Goal: Feedback & Contribution: Leave review/rating

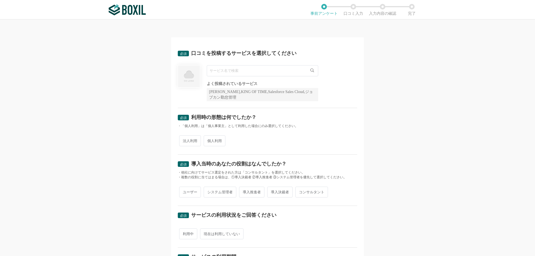
click at [229, 71] on input "text" at bounding box center [262, 70] width 111 height 11
click at [221, 79] on li "Shopify" at bounding box center [262, 82] width 111 height 11
type input "Shopify"
click at [189, 143] on span "法人利用" at bounding box center [190, 140] width 22 height 11
click at [184, 140] on input "法人利用" at bounding box center [182, 138] width 4 height 4
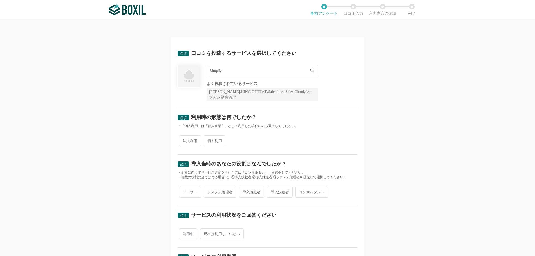
radio input "true"
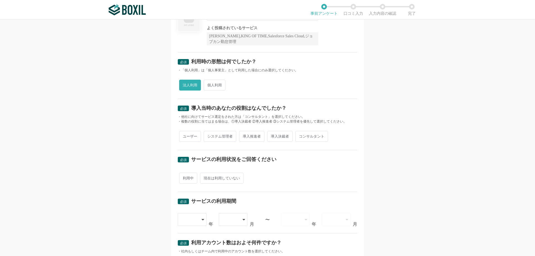
click at [195, 136] on span "ユーザー" at bounding box center [190, 136] width 22 height 11
click at [184, 135] on input "ユーザー" at bounding box center [182, 134] width 4 height 4
radio input "true"
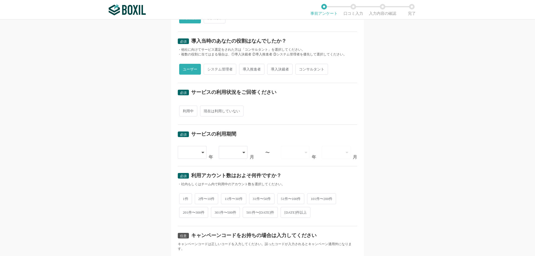
scroll to position [111, 0]
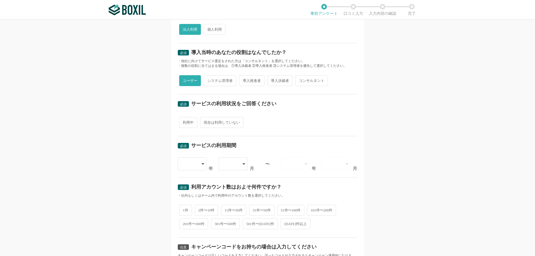
click at [185, 126] on span "利用中" at bounding box center [188, 122] width 18 height 11
click at [184, 121] on input "利用中" at bounding box center [182, 120] width 4 height 4
radio input "true"
click at [197, 165] on div at bounding box center [192, 163] width 29 height 13
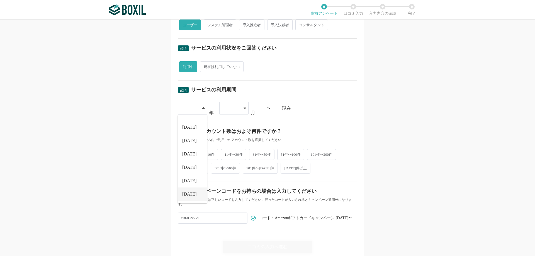
click at [188, 192] on span "[DATE]" at bounding box center [189, 194] width 14 height 4
click at [243, 109] on icon at bounding box center [244, 108] width 3 height 4
click at [230, 167] on li "04" at bounding box center [233, 163] width 29 height 13
click at [166, 167] on div "必須 口コミを投稿するサービスを選択してください Shopify Shopify よく投稿されているサービス Sansan,KING OF TIME,Sale…" at bounding box center [267, 137] width 535 height 236
click at [183, 156] on span "1件" at bounding box center [185, 153] width 13 height 11
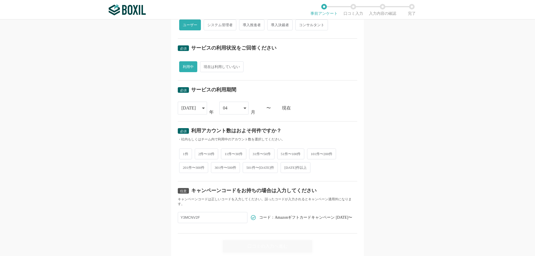
click at [183, 153] on input "1件" at bounding box center [182, 151] width 4 height 4
radio input "true"
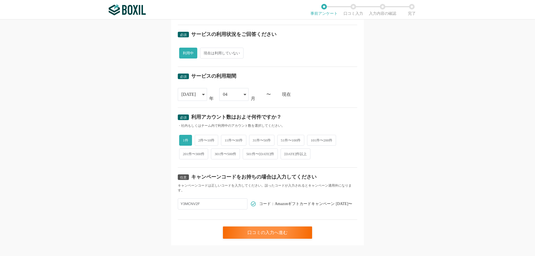
scroll to position [188, 0]
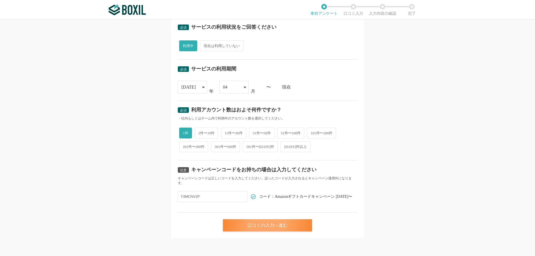
click at [264, 227] on div "口コミの入力へ進む" at bounding box center [267, 225] width 89 height 12
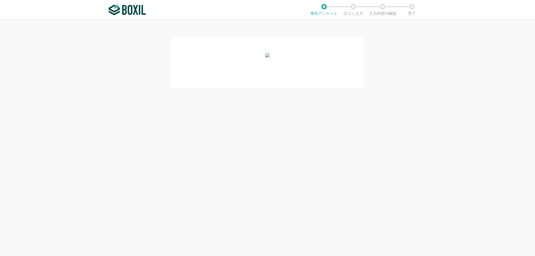
scroll to position [0, 0]
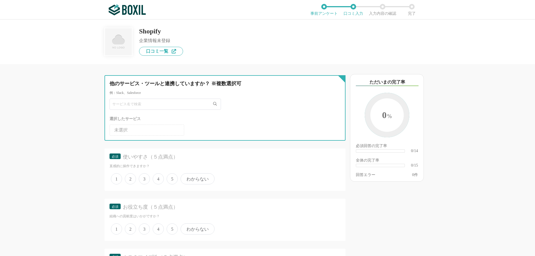
click at [121, 108] on input "text" at bounding box center [164, 104] width 111 height 11
type input "KOMOJU"
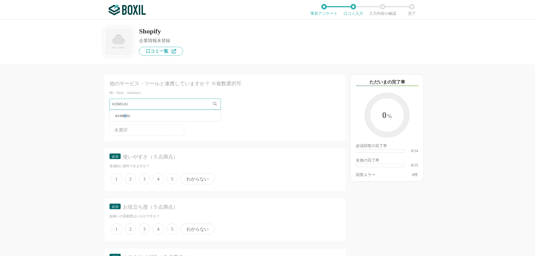
click at [124, 116] on span "KOMOJU" at bounding box center [122, 116] width 15 height 4
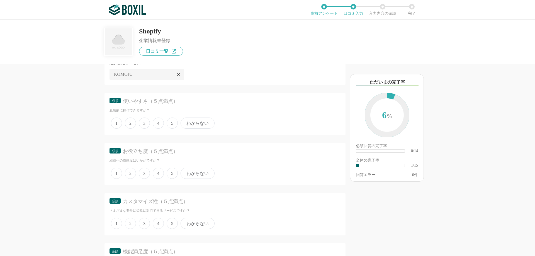
click at [160, 122] on span "4" at bounding box center [158, 122] width 11 height 11
click at [158, 122] on input "4" at bounding box center [156, 120] width 4 height 4
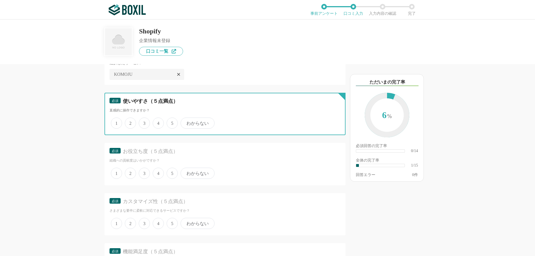
radio input "true"
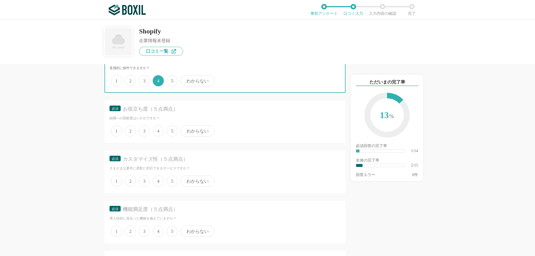
scroll to position [111, 0]
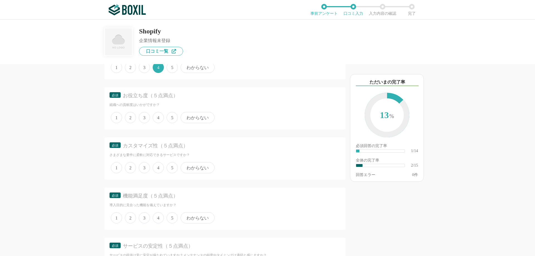
click at [172, 117] on span "5" at bounding box center [172, 117] width 11 height 11
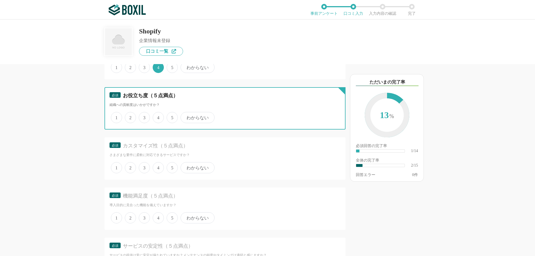
click at [172, 116] on input "5" at bounding box center [170, 115] width 4 height 4
radio input "true"
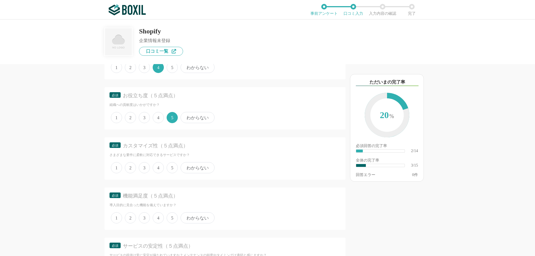
click at [155, 168] on span "4" at bounding box center [158, 167] width 11 height 11
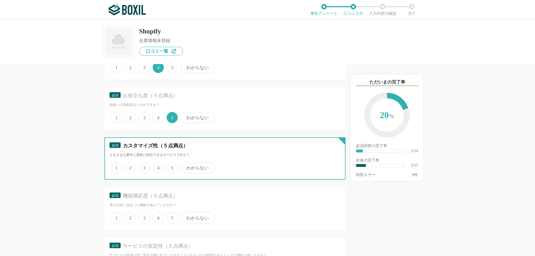
click at [155, 167] on input "4" at bounding box center [156, 165] width 4 height 4
radio input "true"
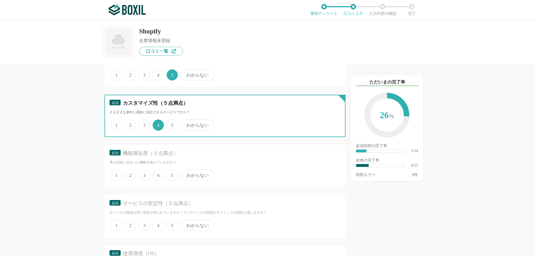
scroll to position [167, 0]
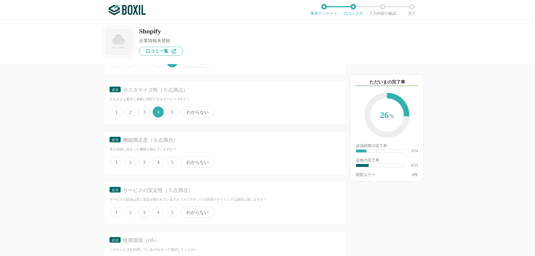
click at [170, 164] on span "5" at bounding box center [172, 161] width 11 height 11
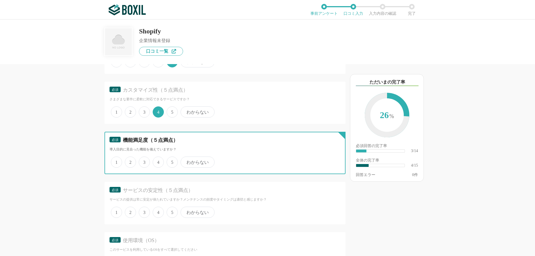
click at [170, 161] on input "5" at bounding box center [170, 159] width 4 height 4
radio input "true"
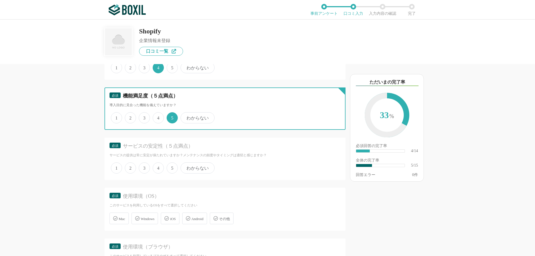
scroll to position [223, 0]
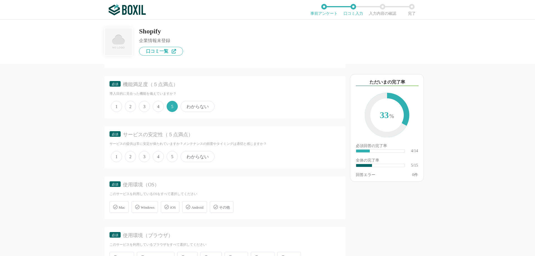
click at [174, 156] on span "5" at bounding box center [172, 156] width 11 height 11
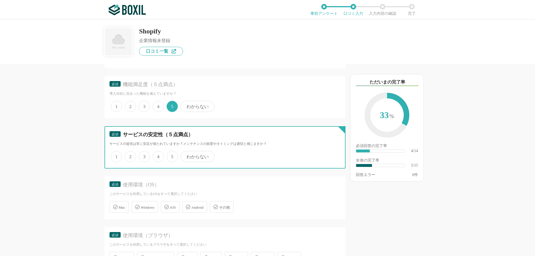
click at [172, 155] on input "5" at bounding box center [170, 154] width 4 height 4
radio input "true"
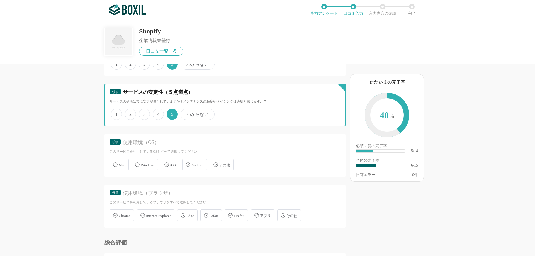
scroll to position [278, 0]
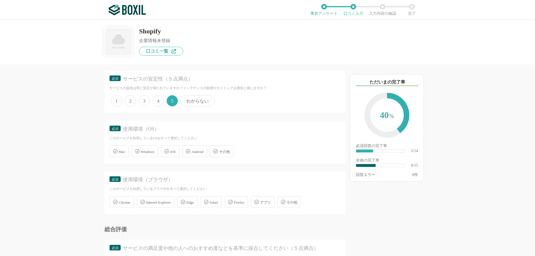
click at [147, 154] on span "Windows" at bounding box center [148, 152] width 14 height 4
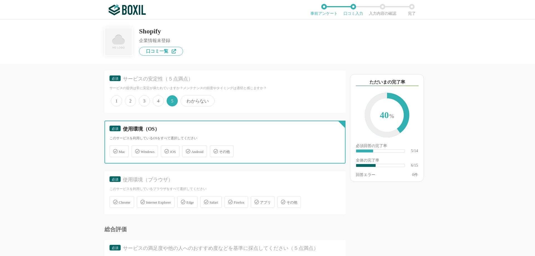
click at [136, 150] on input "Windows" at bounding box center [135, 148] width 4 height 4
checkbox input "true"
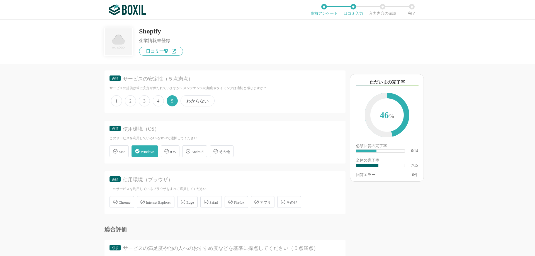
click at [119, 204] on span "Chrome" at bounding box center [125, 202] width 12 height 4
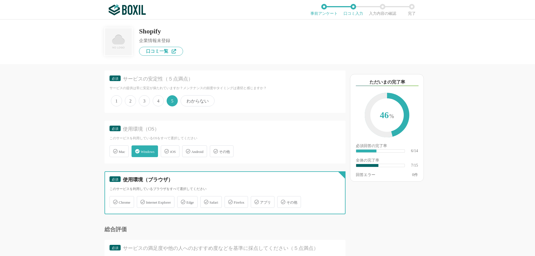
click at [114, 200] on input "Chrome" at bounding box center [113, 199] width 4 height 4
checkbox input "true"
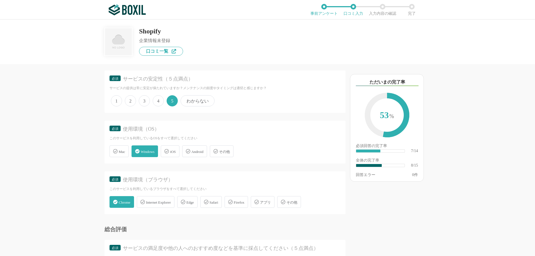
click at [191, 202] on span "Edge" at bounding box center [190, 202] width 8 height 4
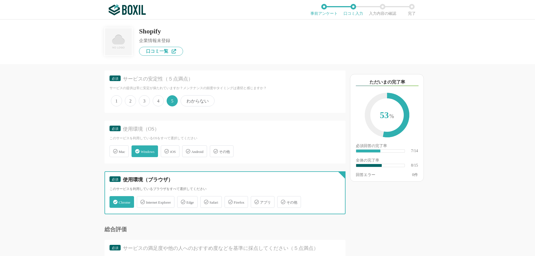
click at [182, 200] on input "Edge" at bounding box center [180, 199] width 4 height 4
checkbox input "true"
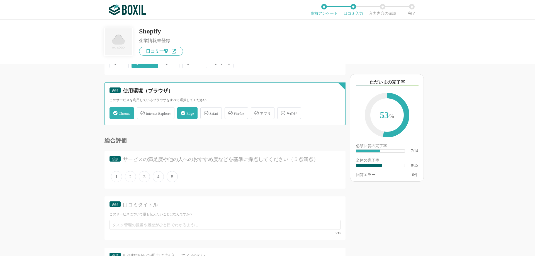
scroll to position [390, 0]
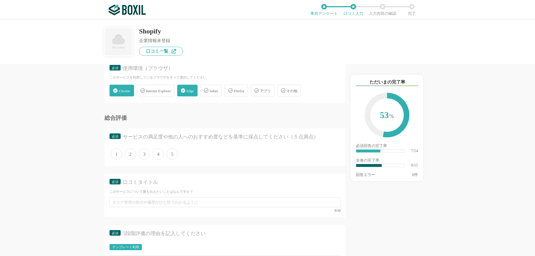
click at [171, 156] on span "5" at bounding box center [172, 153] width 11 height 11
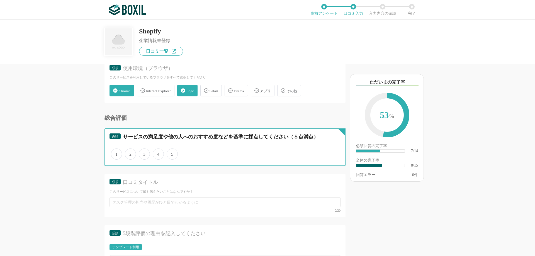
click at [171, 153] on input "5" at bounding box center [170, 151] width 4 height 4
radio input "true"
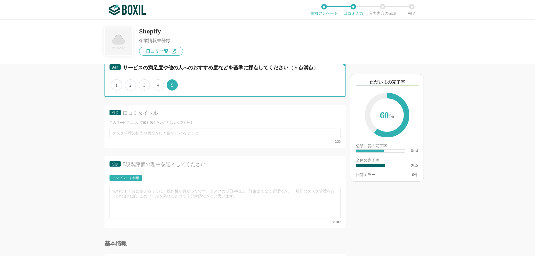
scroll to position [445, 0]
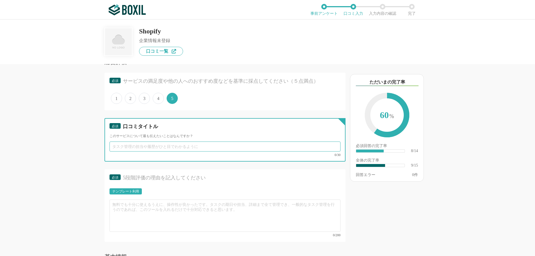
click at [167, 148] on input "text" at bounding box center [224, 146] width 231 height 10
type input "配"
type input "決済や配送連携が簡単です"
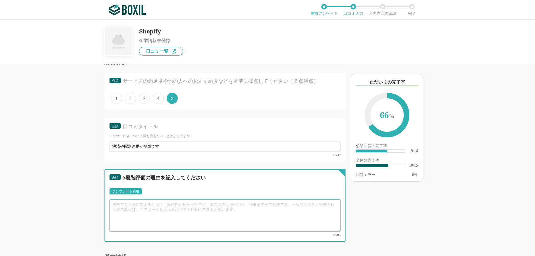
click at [153, 208] on textarea at bounding box center [224, 215] width 231 height 32
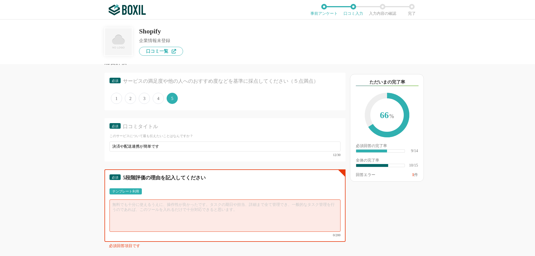
click at [140, 212] on textarea at bounding box center [224, 215] width 231 height 32
paste textarea "特に便利なところは、決済状況の確認は配送との連携がスムーズなところです。 注文が入るとすぐに決済状況が管理画面で確認できるため、未決済や返金の処理もすぐに対処…"
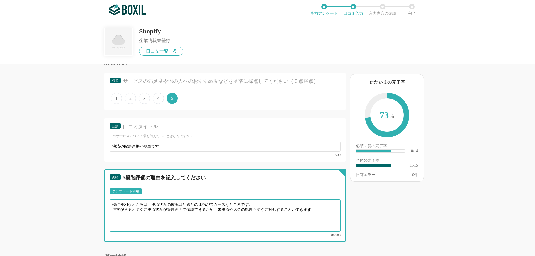
type textarea "特に便利なところは、決済状況の確認は配送との連携がスムーズなところです。 注文が入るとすぐに決済状況が管理画面で確認できるため、未決済や返金の処理もすぐに対処…"
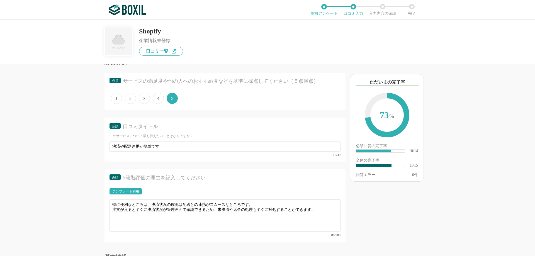
click at [58, 211] on div "他のサービス・ツールと連携していますか？ ※複数選択可 例：Slack、Salesforce 選択したサービス 未選択 KOMOJU 必須 使いやすさ（５点満…" at bounding box center [267, 137] width 535 height 236
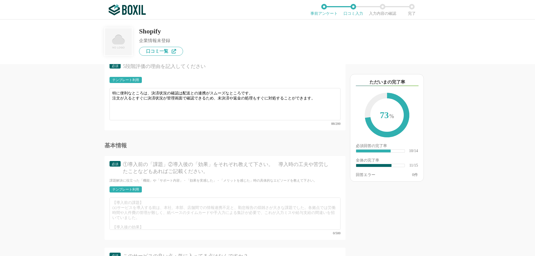
scroll to position [613, 0]
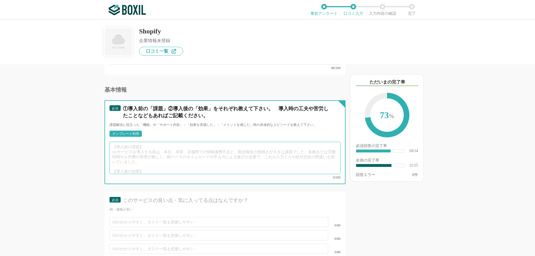
click at [153, 153] on textarea at bounding box center [224, 158] width 231 height 32
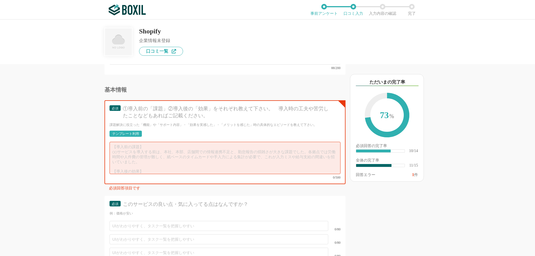
click at [130, 132] on div "テンプレート利用" at bounding box center [125, 133] width 27 height 3
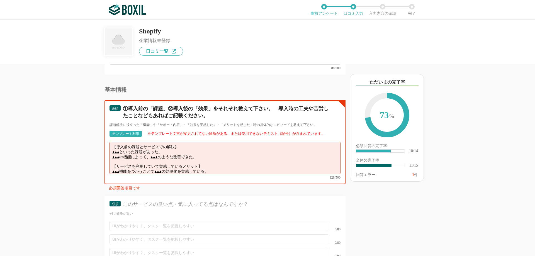
scroll to position [4, 0]
drag, startPoint x: 114, startPoint y: 142, endPoint x: 237, endPoint y: 165, distance: 125.3
click at [237, 165] on textarea "【導入前の課題とサービスでの解決】 ▲▲▲といった課題があった。 ▲▲▲の機能によって、▲▲▲のような改善できた。 【サービスを利用していて実感しているメリッ…" at bounding box center [224, 158] width 231 height 32
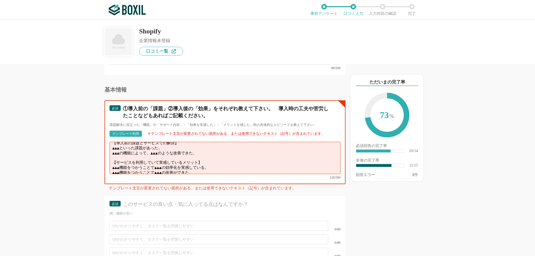
click at [172, 150] on textarea "【導入前の課題とサービスでの解決】 ▲▲▲といった課題があった。 ▲▲▲の機能によって、▲▲▲のような改善できた。 【サービスを利用していて実感しているメリッ…" at bounding box center [224, 158] width 231 height 32
click at [146, 153] on textarea "【導入前の課題とサービスでの解決】 ▲▲▲といった課題があった。 ▲▲▲の機能によって、▲▲▲のような改善できた。 【サービスを利用していて実感しているメリッ…" at bounding box center [224, 158] width 231 height 32
drag, startPoint x: 111, startPoint y: 148, endPoint x: 207, endPoint y: 150, distance: 96.1
click at [207, 150] on textarea "【導入前の課題とサービスでの解決】 ▲▲▲といった課題があった。 ▲▲▲の機能によって、▲▲▲のような改善できた。 【サービスを利用していて実感しているメリッ…" at bounding box center [224, 158] width 231 height 32
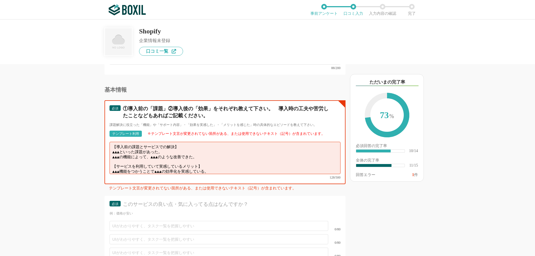
paste textarea "注文管理機能によって、作業の効率化が実現できた"
click at [113, 148] on textarea "【導入前の課題とサービスでの解決】 注文管理機能によって、作業の効率化が実現できた。 【サービスを利用していて実感しているメリット】 ▲▲▲機能をつかうことで…" at bounding box center [224, 158] width 231 height 32
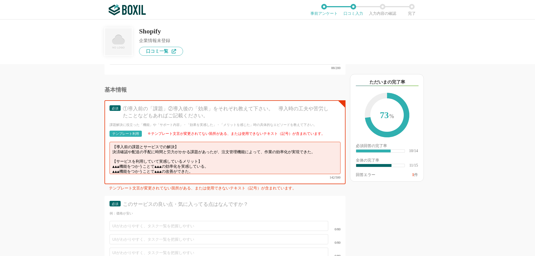
drag, startPoint x: 19, startPoint y: 187, endPoint x: 22, endPoint y: 189, distance: 3.7
click at [20, 188] on div "他のサービス・ツールと連携していますか？ ※複数選択可 例：Slack、Salesforce 選択したサービス 未選択 KOMOJU 必須 使いやすさ（５点満…" at bounding box center [267, 137] width 535 height 236
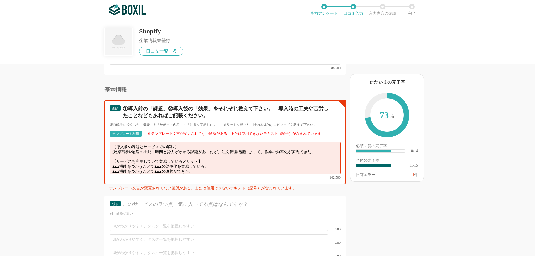
click at [127, 159] on textarea "【導入前の課題とサービスでの解決】 決済確認や配送の手配に時間と労力がかかる課題があったが、注文管理機能によって、作業の効率化が実現できた。 【サービスを利用…" at bounding box center [224, 158] width 231 height 32
drag, startPoint x: 114, startPoint y: 160, endPoint x: 208, endPoint y: 161, distance: 94.1
click at [208, 161] on textarea "【導入前の課題とサービスでの解決】 決済確認や配送の手配に時間と労力がかかる課題があったが、注文管理機能によって、作業の効率化が実現できた。 【サービスを利用…" at bounding box center [224, 158] width 231 height 32
paste textarea "決済状況が一目で確認できるため、出荷判断を効率的に行え、全体的にミスが減りまし"
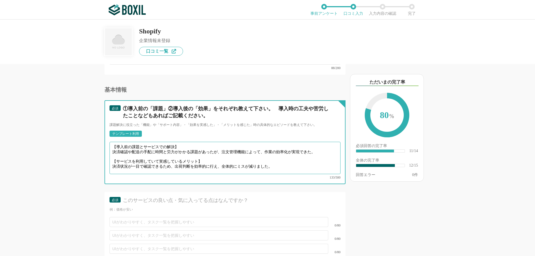
type textarea "【導入前の課題とサービスでの解決】 決済確認や配送の手配に時間と労力がかかる課題があったが、注文管理機能によって、作業の効率化が実現できた。 【サービスを利用…"
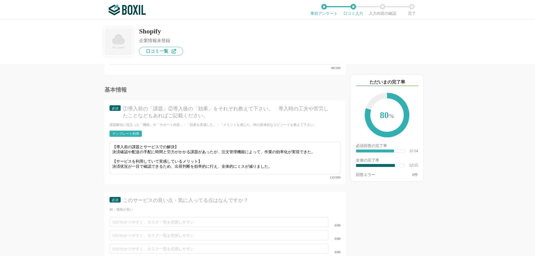
click at [86, 169] on div "他のサービス・ツールと連携していますか？ ※複数選択可 例：Slack、Salesforce 選択したサービス 未選択 KOMOJU 必須 使いやすさ（５点満…" at bounding box center [206, 160] width 278 height 192
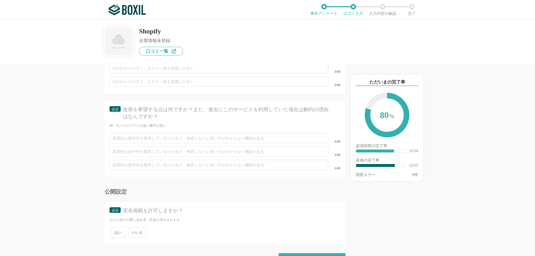
scroll to position [724, 0]
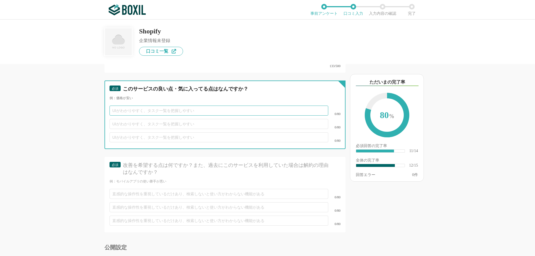
click at [142, 106] on input "text" at bounding box center [218, 111] width 219 height 10
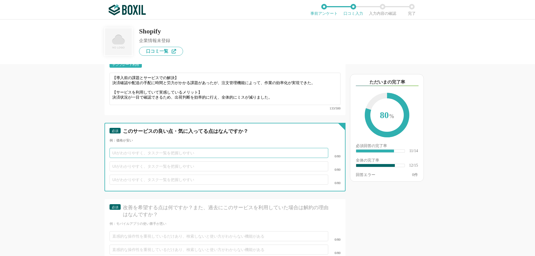
scroll to position [668, 0]
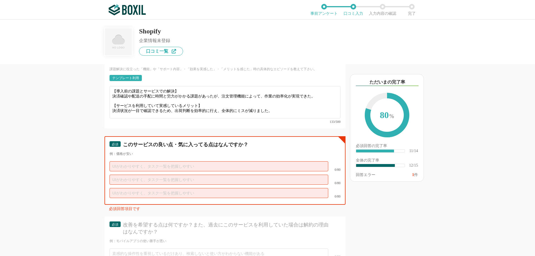
click at [145, 161] on input "text" at bounding box center [218, 166] width 219 height 10
type input "つ"
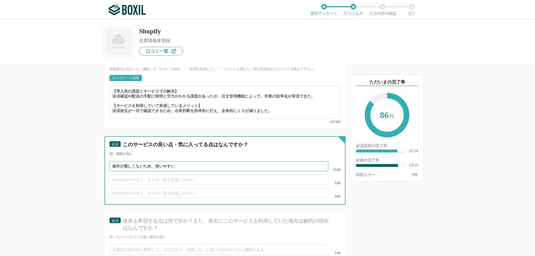
type input "操作が難しくないため、使いやすい"
click at [166, 175] on input "text" at bounding box center [218, 180] width 219 height 10
type input "アプリとの連携で発送案内を自動的にメールでお届けできる"
click at [151, 188] on input "text" at bounding box center [218, 193] width 219 height 10
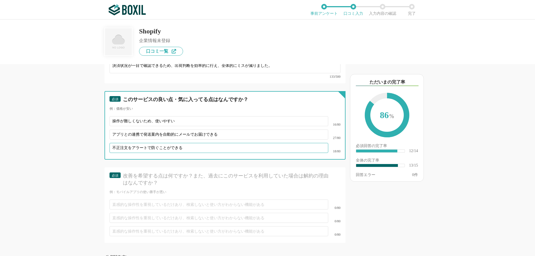
scroll to position [724, 0]
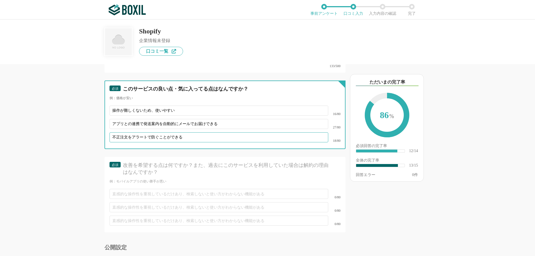
type input "不正注文をアラートで防ぐことができる"
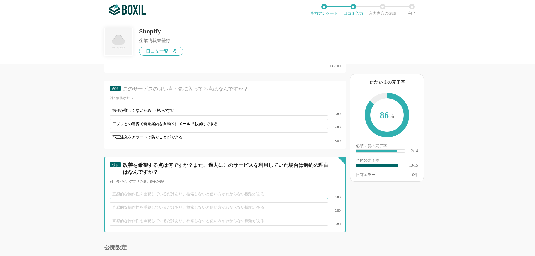
click at [151, 189] on input "text" at bounding box center [218, 194] width 219 height 10
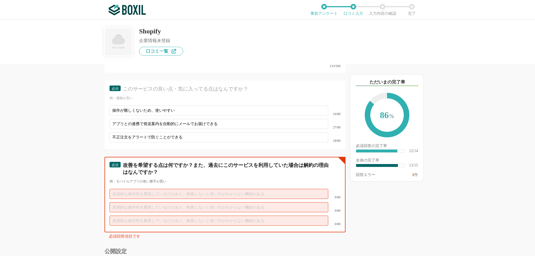
click at [122, 189] on input "text" at bounding box center [218, 194] width 219 height 10
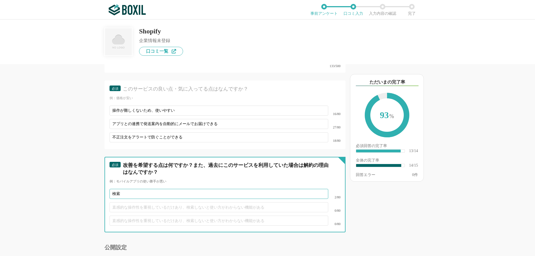
type input "検"
click at [123, 202] on input "text" at bounding box center [218, 207] width 219 height 10
click at [121, 202] on input "text" at bounding box center [218, 207] width 219 height 10
click at [136, 189] on input "名前ではなくメールでの検索など検索機能で少々手間取ることがある" at bounding box center [218, 194] width 219 height 10
type input "名前でヒットしないが、メールではヒットするなど検索機能で少々手間取ることがある"
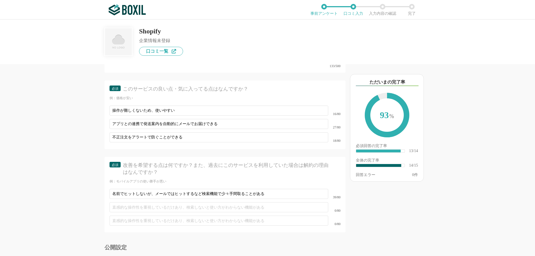
click at [144, 200] on div "0/80" at bounding box center [224, 206] width 231 height 13
click at [56, 206] on div "他のサービス・ツールと連携していますか？ ※複数選択可 例：Slack、Salesforce 選択したサービス 未選択 KOMOJU 必須 使いやすさ（５点満…" at bounding box center [267, 137] width 535 height 236
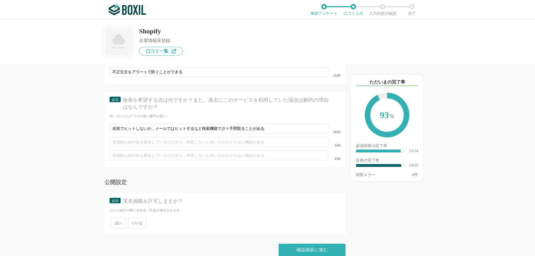
scroll to position [791, 0]
click at [142, 216] on span "いいえ" at bounding box center [137, 221] width 18 height 11
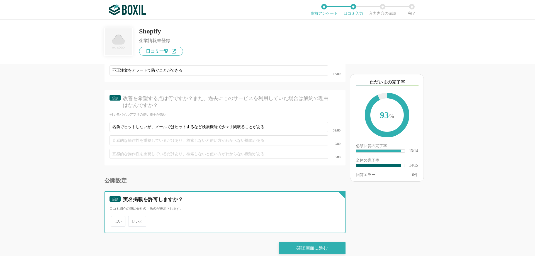
click at [133, 217] on input "いいえ" at bounding box center [131, 219] width 4 height 4
radio input "true"
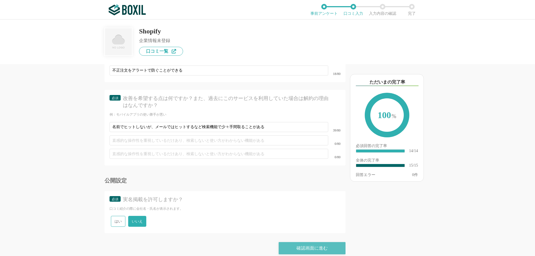
click at [307, 242] on div "確認画面に進む" at bounding box center [311, 248] width 67 height 12
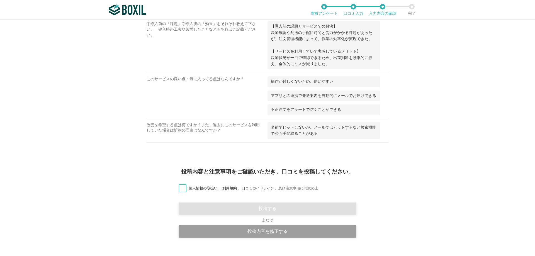
scroll to position [386, 0]
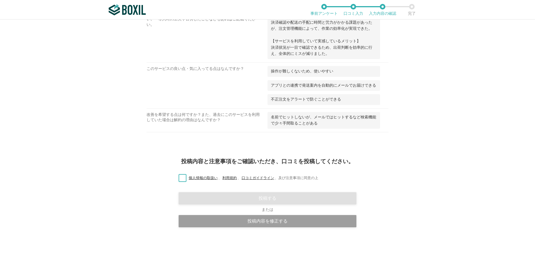
click at [180, 175] on label "個人情報の取扱い 、 利用規約 、 口コミガイドライン 、 及び注意事項に同意の上" at bounding box center [246, 178] width 144 height 6
click at [0, 0] on input "個人情報の取扱い 、 利用規約 、 口コミガイドライン 、 及び注意事項に同意の上" at bounding box center [0, 0] width 0 height 0
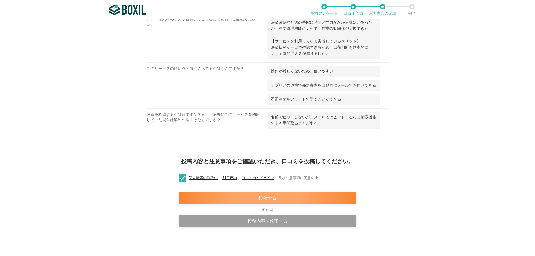
click at [275, 199] on div "投稿する" at bounding box center [267, 198] width 178 height 12
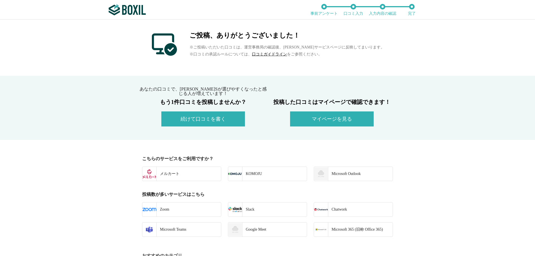
scroll to position [56, 0]
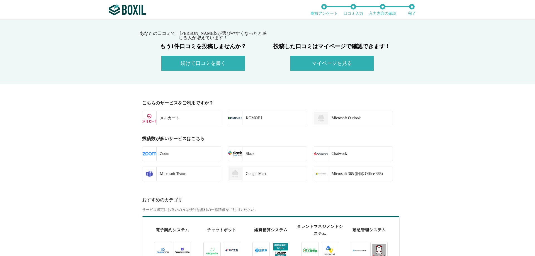
click at [202, 68] on button "続けて口コミを書く" at bounding box center [203, 63] width 84 height 15
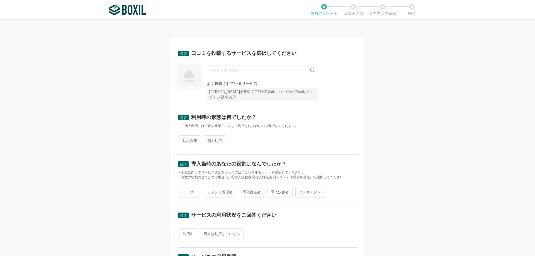
click at [229, 74] on input "text" at bounding box center [262, 70] width 111 height 11
click at [228, 81] on span "Backlog（バックログ）" at bounding box center [230, 82] width 37 height 4
type input "Backlog（バックログ）"
click at [194, 143] on span "法人利用" at bounding box center [190, 140] width 22 height 11
click at [184, 140] on input "法人利用" at bounding box center [182, 138] width 4 height 4
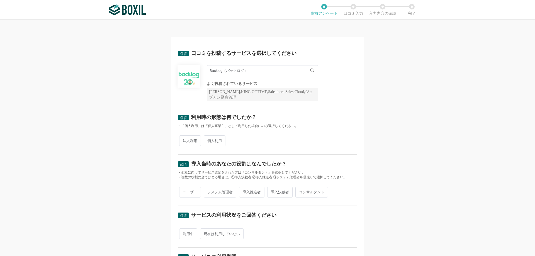
radio input "true"
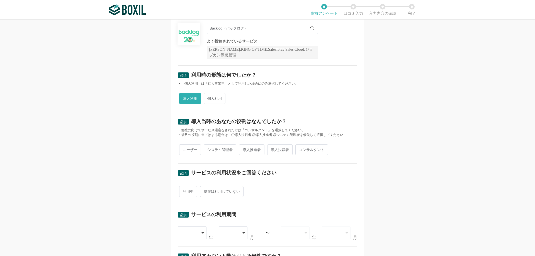
scroll to position [56, 0]
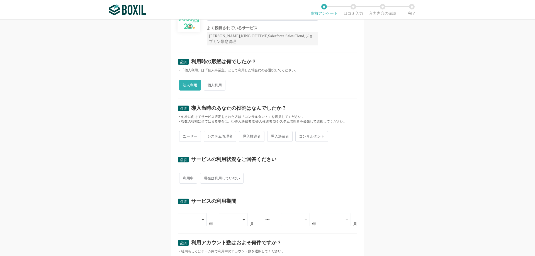
click at [189, 138] on span "ユーザー" at bounding box center [190, 136] width 22 height 11
click at [184, 135] on input "ユーザー" at bounding box center [182, 134] width 4 height 4
radio input "true"
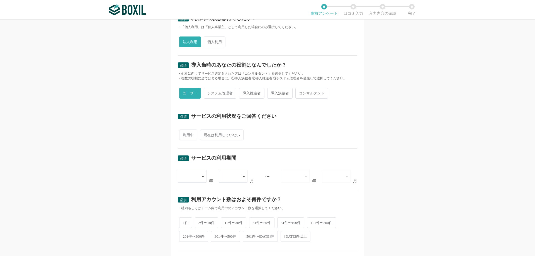
scroll to position [111, 0]
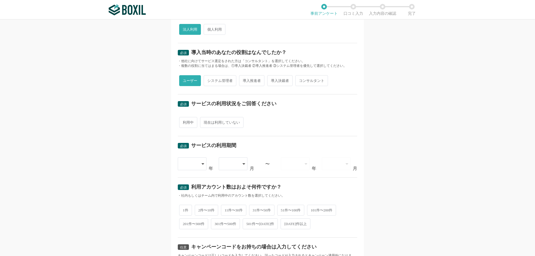
click at [185, 122] on span "利用中" at bounding box center [188, 122] width 18 height 11
click at [184, 121] on input "利用中" at bounding box center [182, 120] width 4 height 4
radio input "true"
click at [202, 164] on icon at bounding box center [203, 163] width 3 height 4
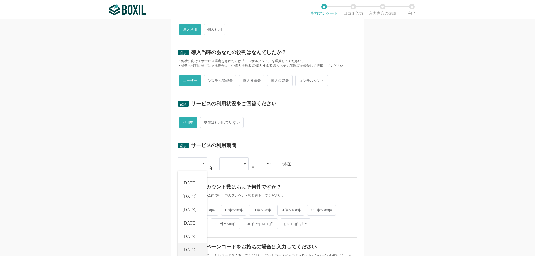
click at [188, 246] on li "[DATE]" at bounding box center [192, 249] width 29 height 13
click at [240, 164] on div at bounding box center [233, 163] width 29 height 13
click at [228, 219] on li "04" at bounding box center [233, 219] width 29 height 13
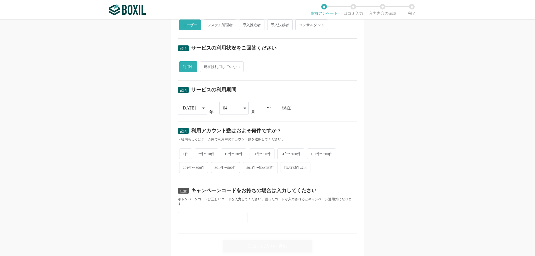
click at [182, 154] on span "1件" at bounding box center [185, 153] width 13 height 11
click at [182, 153] on input "1件" at bounding box center [182, 151] width 4 height 4
radio input "true"
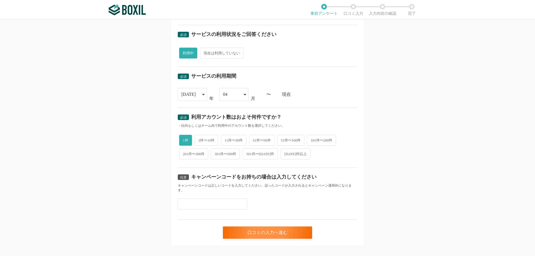
scroll to position [188, 0]
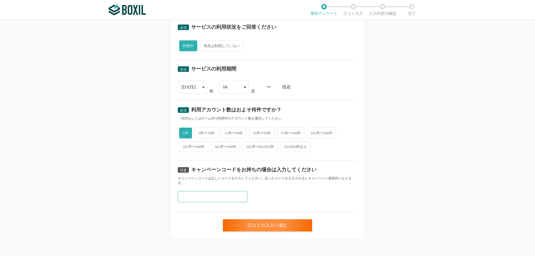
click at [198, 192] on input "text" at bounding box center [213, 196] width 70 height 11
click at [80, 199] on div "必須 口コミを投稿するサービスを選択してください Backlog（バックログ） Backlog（バックログ） よく投稿されているサービス Sansan,KIN…" at bounding box center [267, 137] width 535 height 236
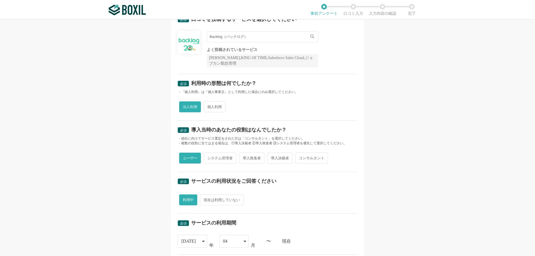
scroll to position [21, 0]
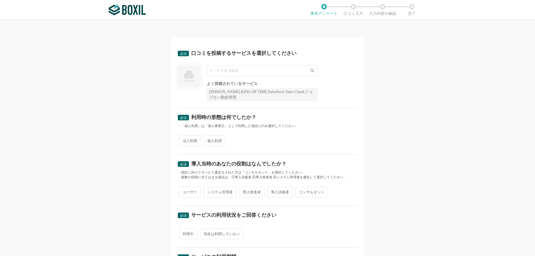
click at [237, 73] on input "text" at bounding box center [262, 70] width 111 height 11
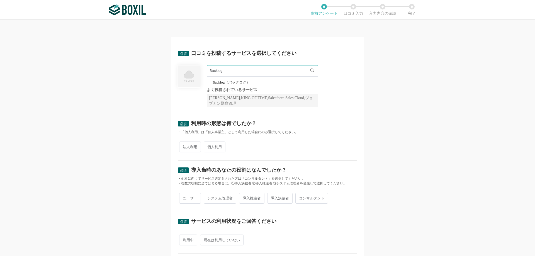
click at [218, 85] on li "Backlog（バックログ）" at bounding box center [262, 82] width 111 height 11
type input "Backlog（バックログ）"
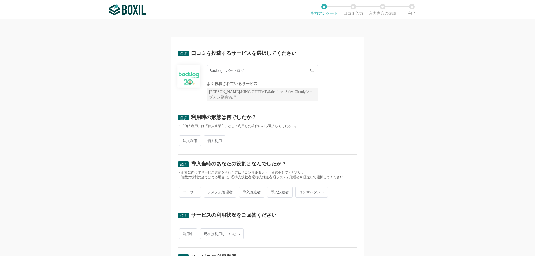
click at [190, 143] on span "法人利用" at bounding box center [190, 140] width 22 height 11
click at [184, 140] on input "法人利用" at bounding box center [182, 138] width 4 height 4
radio input "true"
click at [193, 191] on span "ユーザー" at bounding box center [190, 192] width 22 height 11
click at [184, 191] on input "ユーザー" at bounding box center [182, 189] width 4 height 4
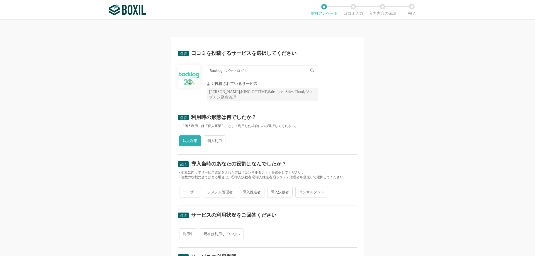
radio input "true"
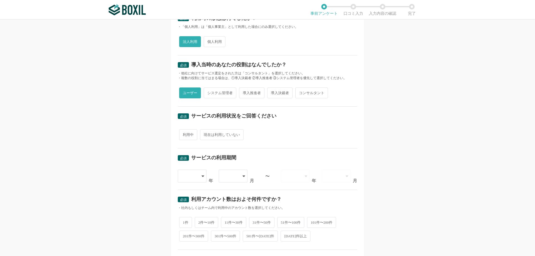
scroll to position [111, 0]
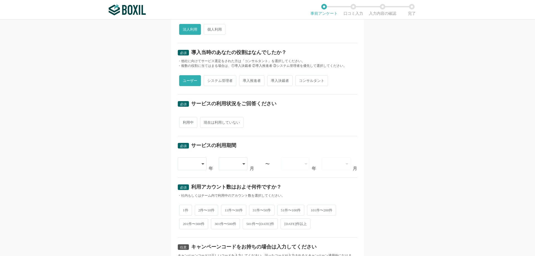
click at [185, 124] on span "利用中" at bounding box center [188, 122] width 18 height 11
click at [184, 121] on input "利用中" at bounding box center [182, 120] width 4 height 4
radio input "true"
click at [199, 165] on div at bounding box center [192, 163] width 29 height 13
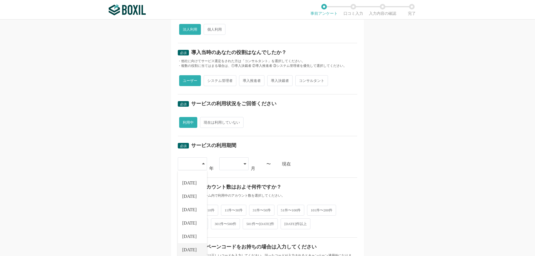
drag, startPoint x: 187, startPoint y: 248, endPoint x: 201, endPoint y: 212, distance: 38.6
click at [187, 248] on span "[DATE]" at bounding box center [189, 250] width 14 height 4
click at [244, 164] on div at bounding box center [233, 163] width 29 height 13
click at [229, 222] on li "04" at bounding box center [233, 219] width 29 height 13
click at [183, 207] on span "1件" at bounding box center [185, 209] width 13 height 11
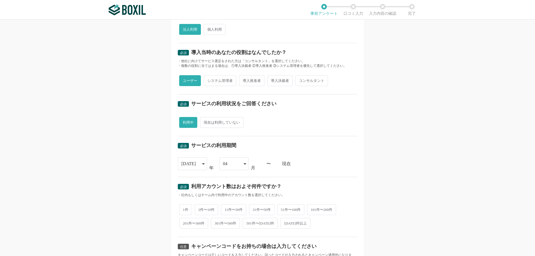
click at [183, 207] on input "1件" at bounding box center [182, 207] width 4 height 4
radio input "true"
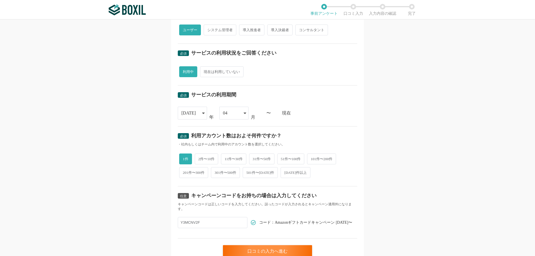
scroll to position [188, 0]
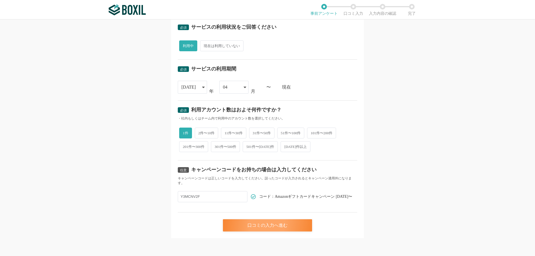
click at [261, 226] on div "口コミの入力へ進む" at bounding box center [267, 225] width 89 height 12
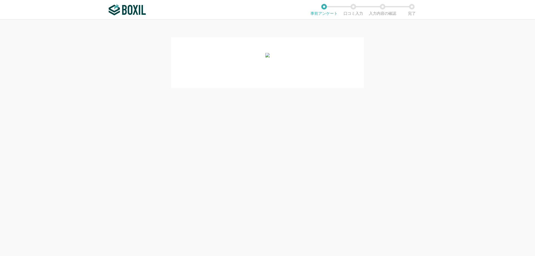
scroll to position [0, 0]
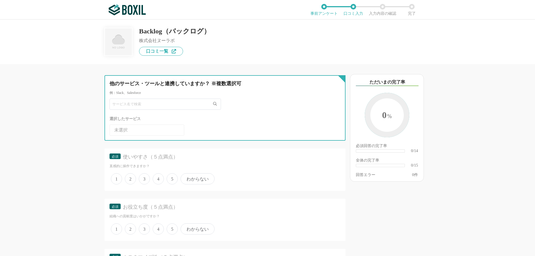
click at [144, 101] on input "text" at bounding box center [164, 104] width 111 height 11
type input "outlook"
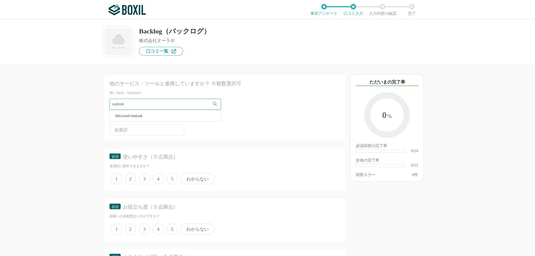
click at [125, 117] on span "Microsoft Outlook" at bounding box center [128, 116] width 27 height 4
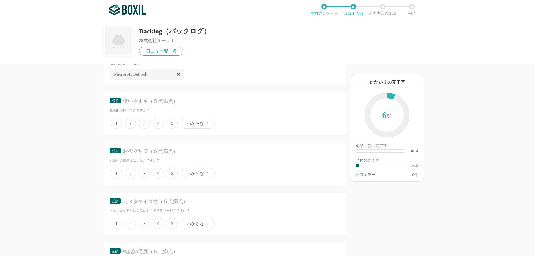
click at [159, 122] on span "4" at bounding box center [158, 122] width 11 height 11
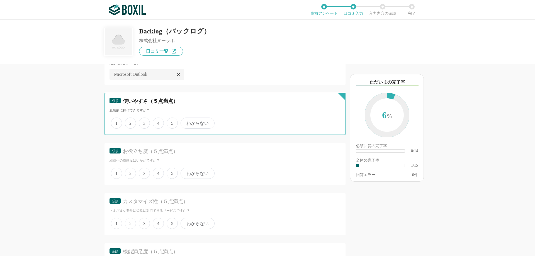
click at [158, 122] on input "4" at bounding box center [156, 120] width 4 height 4
radio input "true"
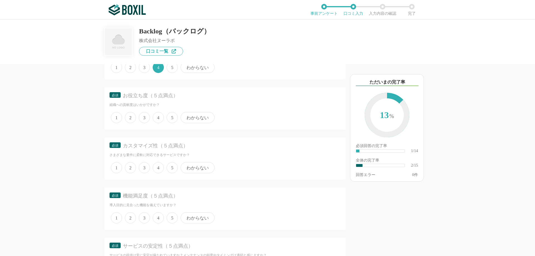
click at [173, 116] on span "5" at bounding box center [172, 117] width 11 height 11
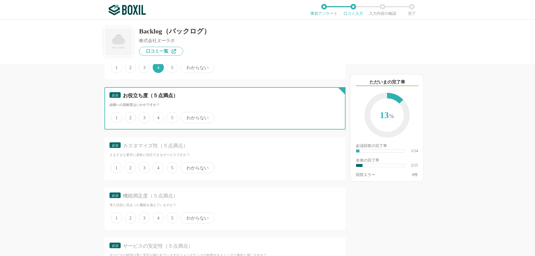
click at [172, 116] on input "5" at bounding box center [170, 115] width 4 height 4
radio input "true"
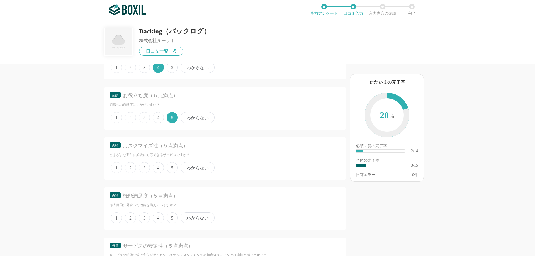
click at [145, 167] on span "3" at bounding box center [144, 167] width 11 height 11
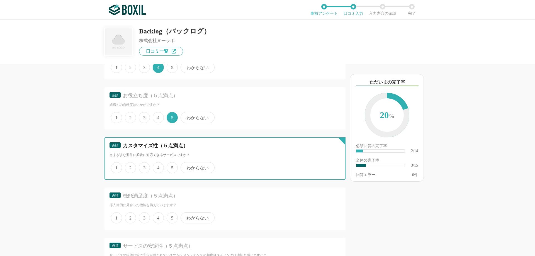
click at [144, 167] on input "3" at bounding box center [142, 165] width 4 height 4
radio input "true"
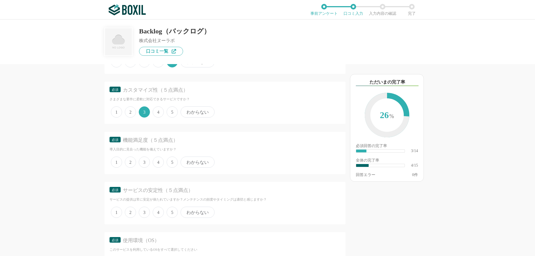
click at [169, 162] on span "5" at bounding box center [172, 161] width 11 height 11
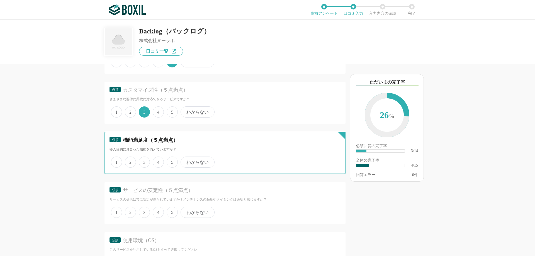
click at [169, 161] on input "5" at bounding box center [170, 159] width 4 height 4
radio input "true"
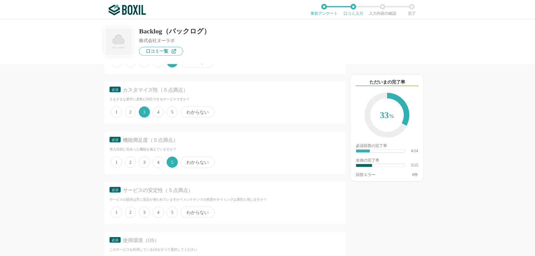
click at [157, 165] on span "4" at bounding box center [158, 161] width 11 height 11
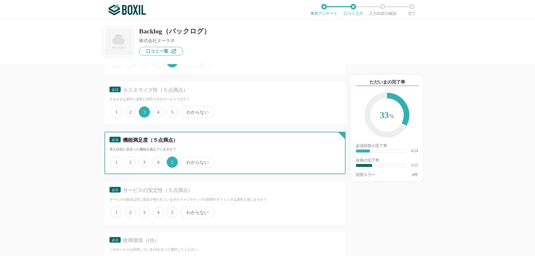
click at [157, 161] on input "4" at bounding box center [156, 159] width 4 height 4
radio input "true"
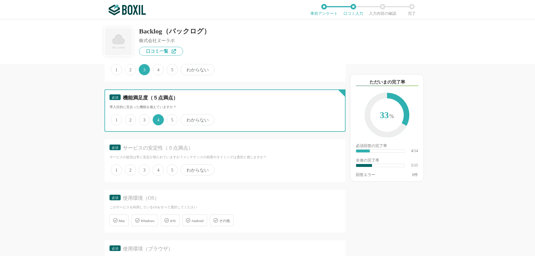
scroll to position [223, 0]
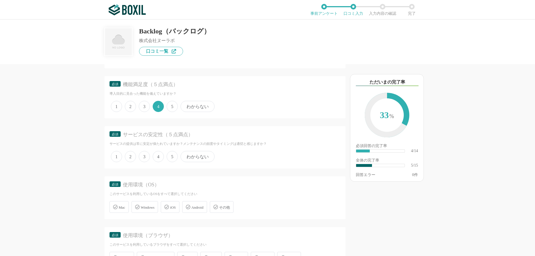
click at [172, 155] on span "5" at bounding box center [172, 156] width 11 height 11
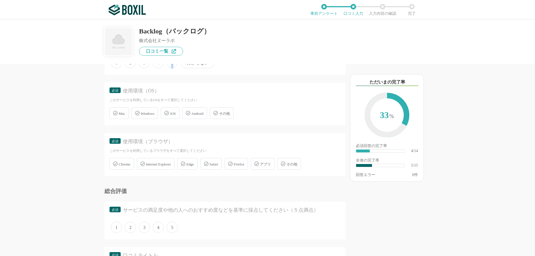
scroll to position [334, 0]
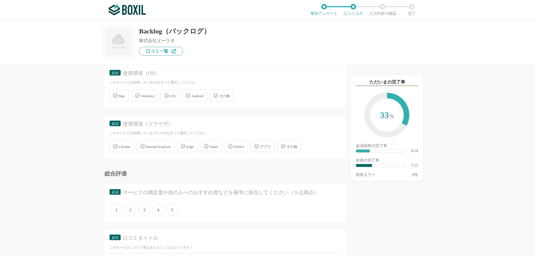
click at [146, 95] on span "Windows" at bounding box center [148, 96] width 14 height 4
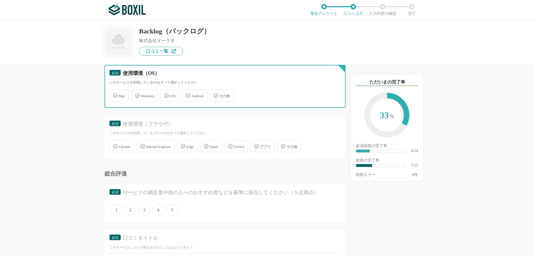
click at [136, 94] on input "Windows" at bounding box center [135, 92] width 4 height 4
checkbox input "true"
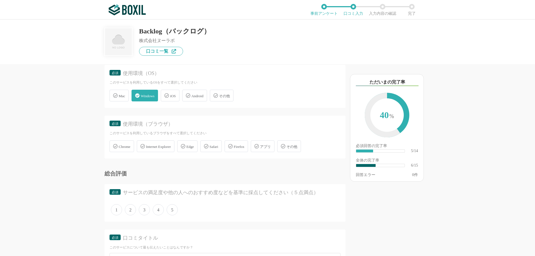
click at [194, 146] on span "Edge" at bounding box center [190, 147] width 8 height 4
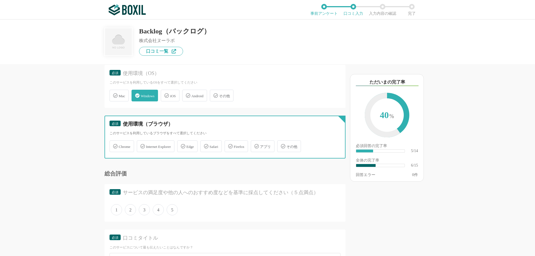
click at [182, 145] on input "Edge" at bounding box center [180, 143] width 4 height 4
checkbox input "true"
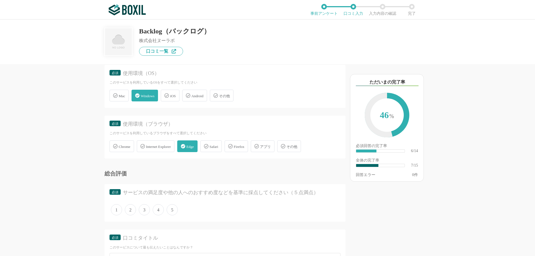
click at [126, 145] on span "Chrome" at bounding box center [125, 147] width 12 height 4
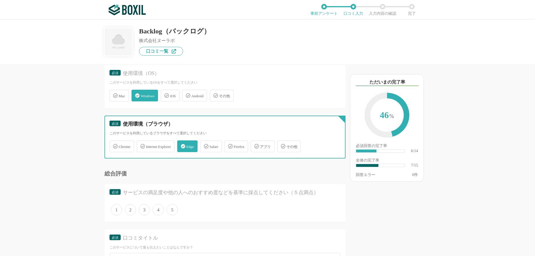
click at [114, 145] on input "Chrome" at bounding box center [113, 143] width 4 height 4
checkbox input "true"
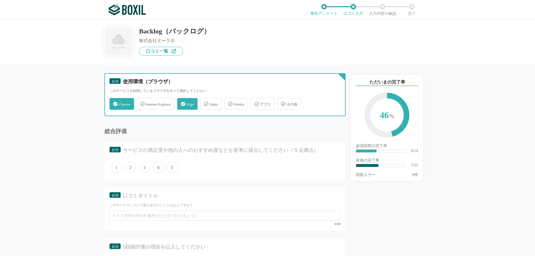
scroll to position [390, 0]
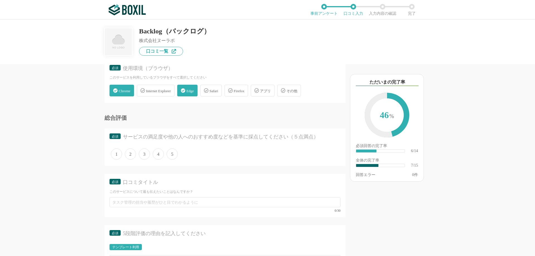
click at [173, 155] on span "5" at bounding box center [172, 153] width 11 height 11
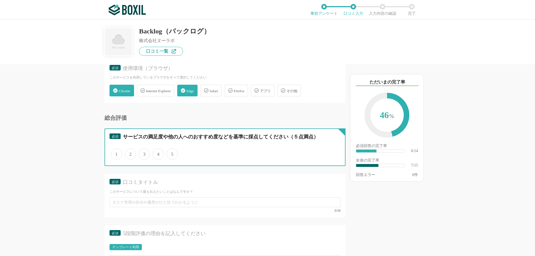
click at [172, 153] on input "5" at bounding box center [170, 151] width 4 height 4
radio input "true"
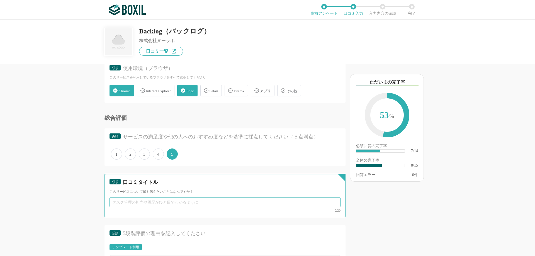
click at [148, 201] on input "text" at bounding box center [224, 202] width 231 height 10
type input "h"
type input "複"
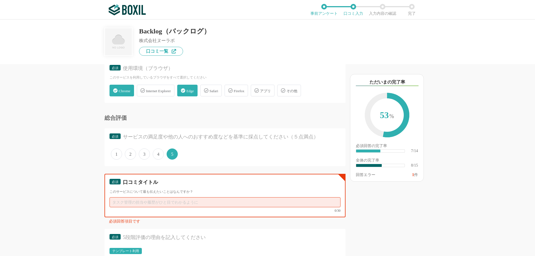
click at [146, 203] on input "text" at bounding box center [224, 202] width 231 height 10
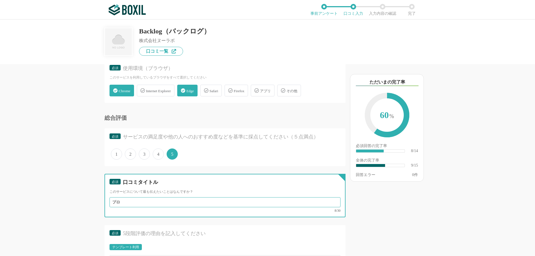
type input "プ"
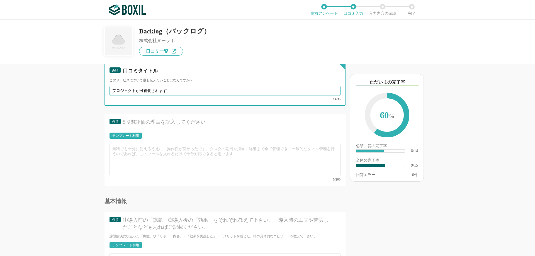
type input "プロジェクトが可視化されます"
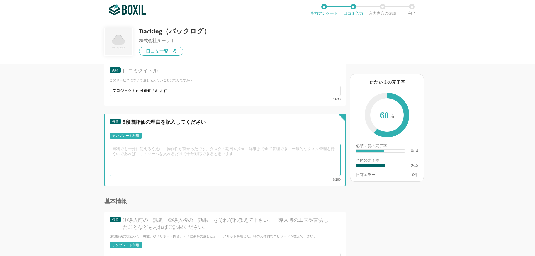
click at [141, 160] on textarea at bounding box center [224, 160] width 231 height 32
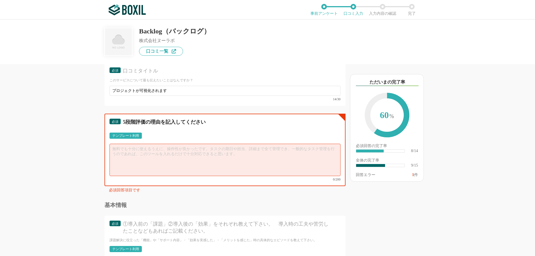
click at [137, 159] on textarea at bounding box center [224, 160] width 231 height 32
paste textarea "複数企業が関わるプロジェクトもBacklogを使うことで1つのチームとして円滑に動くことができます。課題の進捗状況や担当者が一目でわかるため、情報が可視化され…"
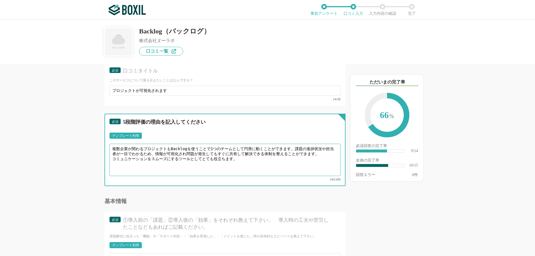
type textarea "複数企業が関わるプロジェクトもBacklogを使うことで1つのチームとして円滑に動くことができます。課題の進捗状況や担当者が一目でわかるため、情報が可視化され…"
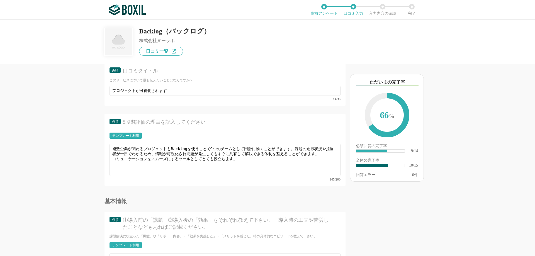
click at [74, 167] on div "他のサービス・ツールと連携していますか？ ※複数選択可 例：Slack、Salesforce 選択したサービス 未選択 Microsoft Outlook 必…" at bounding box center [206, 160] width 278 height 192
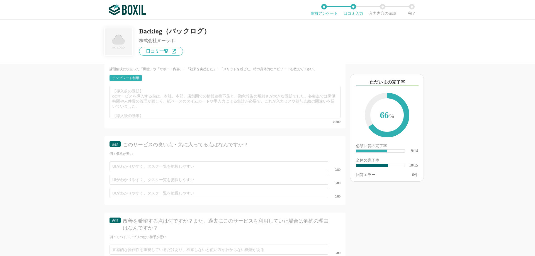
scroll to position [613, 0]
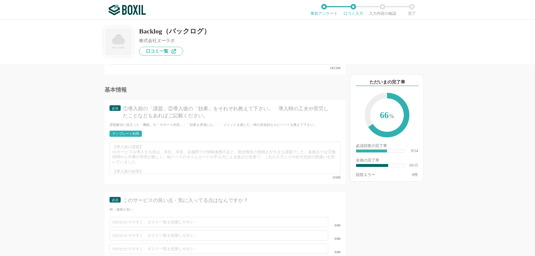
click at [124, 132] on div "テンプレート利用" at bounding box center [125, 133] width 27 height 3
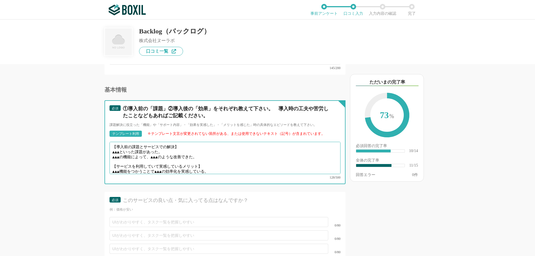
scroll to position [4, 0]
drag, startPoint x: 113, startPoint y: 144, endPoint x: 220, endPoint y: 168, distance: 110.1
click at [220, 168] on div "【導入前の課題とサービスでの解決】 ▲▲▲といった課題があった。 ▲▲▲の機能によって、▲▲▲のような改善できた。 【サービスを利用していて実感しているメリッ…" at bounding box center [224, 160] width 231 height 37
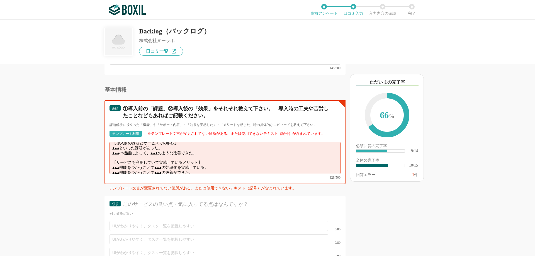
click at [155, 151] on textarea "【導入前の課題とサービスでの解決】 ▲▲▲といった課題があった。 ▲▲▲の機能によって、▲▲▲のような改善できた。 【サービスを利用していて実感しているメリッ…" at bounding box center [224, 158] width 231 height 32
drag, startPoint x: 113, startPoint y: 146, endPoint x: 213, endPoint y: 151, distance: 100.1
click at [213, 151] on textarea "【導入前の課題とサービスでの解決】 ▲▲▲といった課題があった。 ▲▲▲の機能によって、▲▲▲のような改善できた。 【サービスを利用していて実感しているメリッ…" at bounding box center [224, 158] width 231 height 32
paste textarea "複数の企業が関わる場合、情報共有の遅れや課題が埋もれることがあったが、 Backlogの課題管理機能やコメントがタイムラインで流れることで関係者全員でリアルタ…"
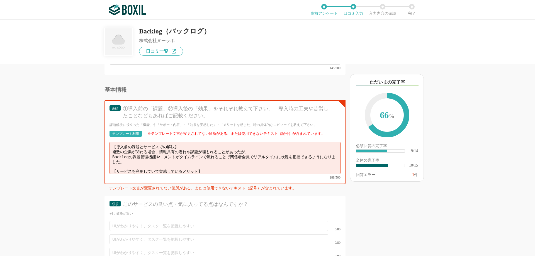
click at [81, 149] on div "他のサービス・ツールと連携していますか？ ※複数選択可 例：Slack、Salesforce 選択したサービス 未選択 Microsoft Outlook 必…" at bounding box center [206, 160] width 278 height 192
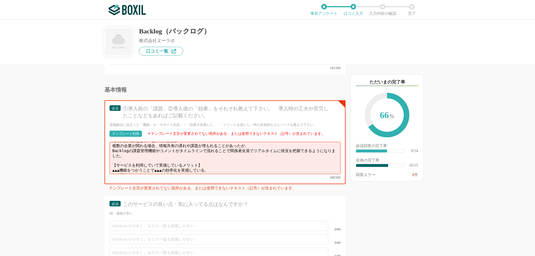
scroll to position [8, 0]
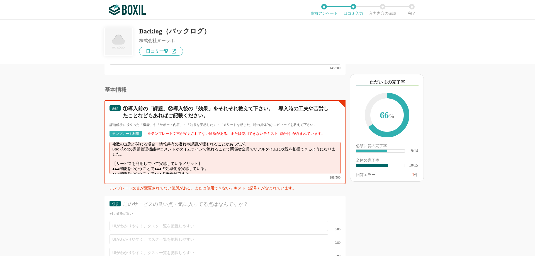
drag, startPoint x: 112, startPoint y: 158, endPoint x: 223, endPoint y: 162, distance: 111.7
click at [223, 162] on textarea "【導入前の課題とサービスでの解決】 複数の企業が関わる場合、情報共有の遅れや課題が埋もれることがあったが、 Backlogの課題管理機能やコメントがタイムライ…" at bounding box center [224, 158] width 231 height 32
paste textarea "課題を立てることで、誰が何をやるのかが明確になりプロジェクト管理が効率化されました。コメント機能や通知機能を使い問題が発生してもすぐに情報を共有することができ…"
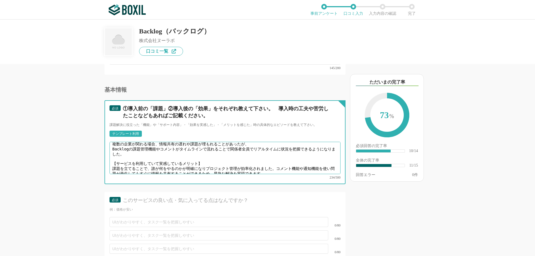
type textarea "【導入前の課題とサービスでの解決】 複数の企業が関わる場合、情報共有の遅れや課題が埋もれることがあったが、 Backlogの課題管理機能やコメントがタイムライ…"
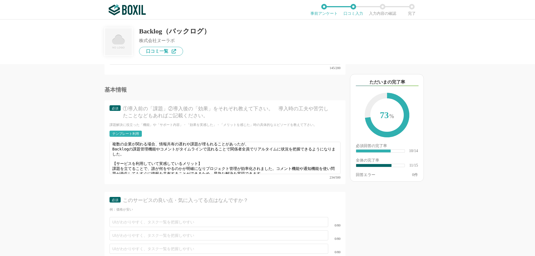
click at [90, 162] on div "他のサービス・ツールと連携していますか？ ※複数選択可 例：Slack、Salesforce 選択したサービス 未選択 Microsoft Outlook 必…" at bounding box center [206, 160] width 278 height 192
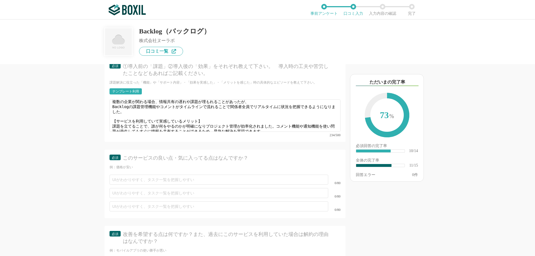
scroll to position [668, 0]
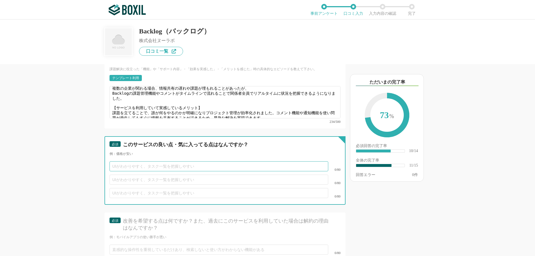
click at [116, 161] on input "text" at bounding box center [218, 166] width 219 height 10
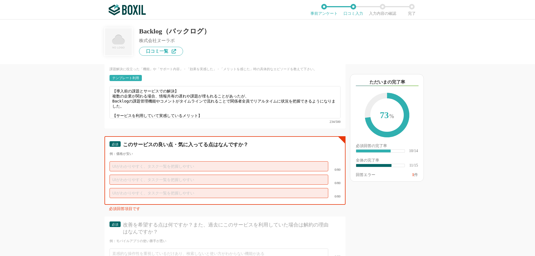
scroll to position [724, 0]
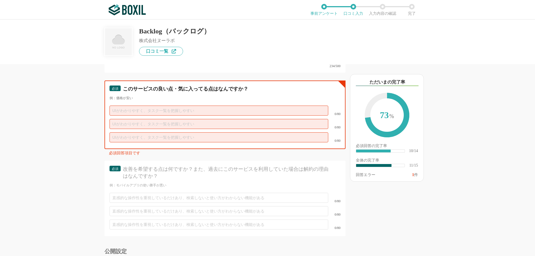
click at [135, 106] on input "text" at bounding box center [218, 111] width 219 height 10
click at [179, 106] on input "text" at bounding box center [218, 111] width 219 height 10
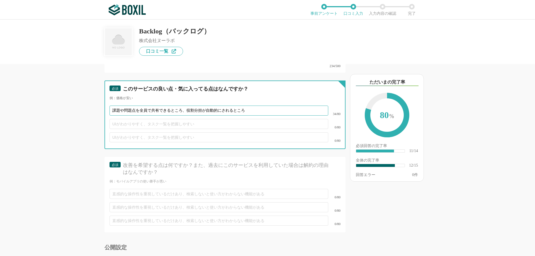
type input "課題や問題点を全員で共有できるところ、役割分担が自動的にされるところ"
click at [168, 119] on input "text" at bounding box center [218, 124] width 219 height 10
type input "タスク管理が一目で確認できる"
click at [167, 134] on input "text" at bounding box center [218, 137] width 219 height 10
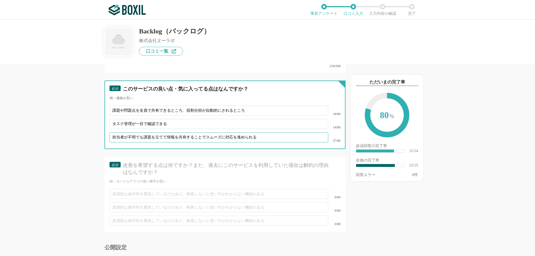
type input "担当者が不明でも課題を立てて情報を共有することでスムーズに対応を進められる"
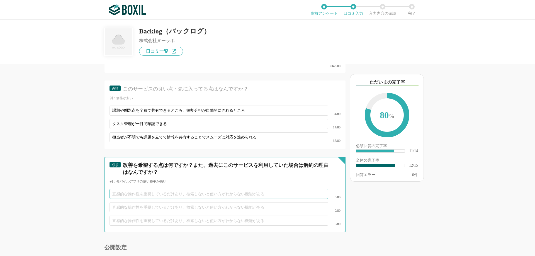
click at [132, 192] on input "text" at bounding box center [218, 194] width 219 height 10
type input "時々タイムラインに情報が流されてしまうことがある"
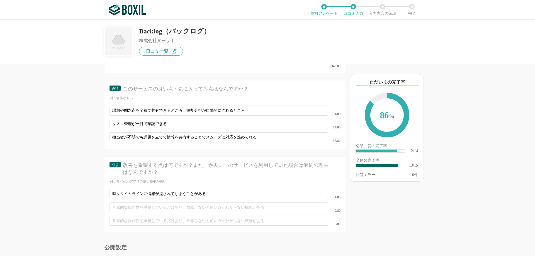
click at [67, 206] on div "他のサービス・ツールと連携していますか？ ※複数選択可 例：Slack、Salesforce 選択したサービス 未選択 Microsoft Outlook 必…" at bounding box center [206, 160] width 278 height 192
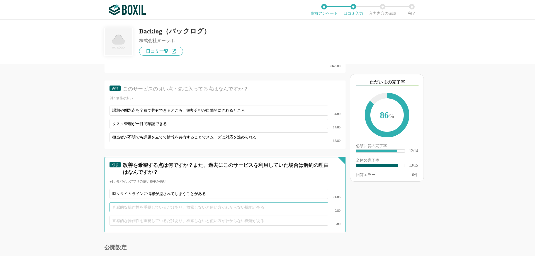
click at [121, 204] on input "text" at bounding box center [218, 207] width 219 height 10
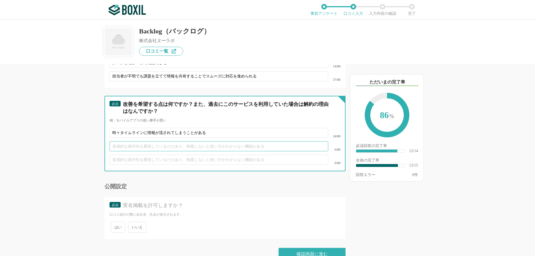
scroll to position [791, 0]
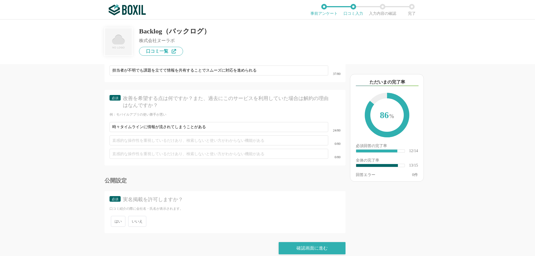
click at [138, 216] on span "いいえ" at bounding box center [137, 221] width 18 height 11
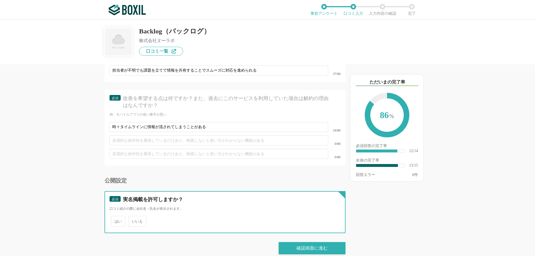
click at [133, 217] on input "いいえ" at bounding box center [131, 219] width 4 height 4
radio input "true"
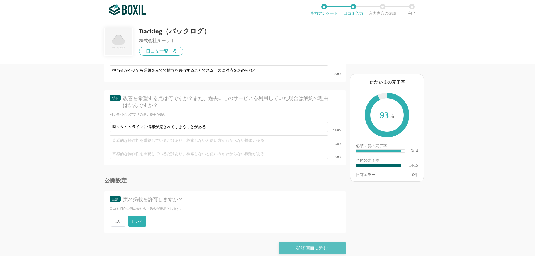
click at [322, 242] on div "確認画面に進む" at bounding box center [311, 248] width 67 height 12
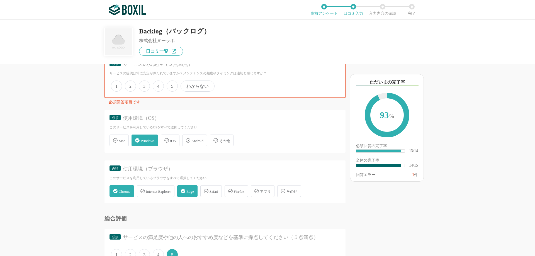
scroll to position [285, 0]
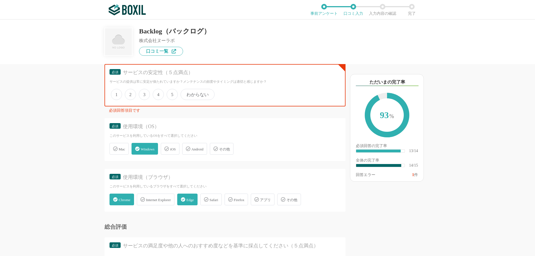
click at [172, 94] on span "5" at bounding box center [172, 94] width 11 height 11
click at [172, 93] on input "5" at bounding box center [170, 92] width 4 height 4
radio input "true"
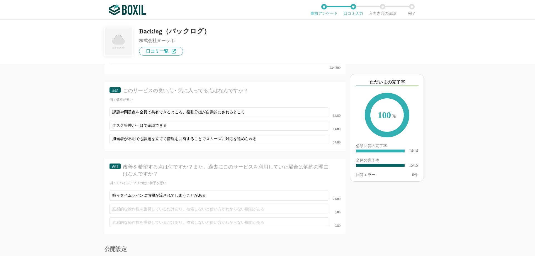
scroll to position [791, 0]
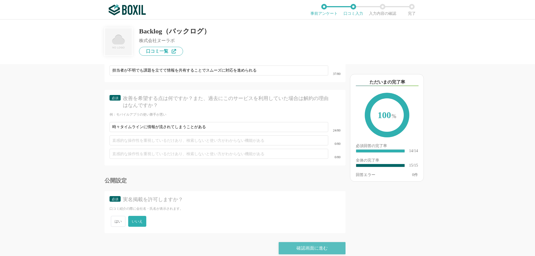
click at [309, 242] on div "確認画面に進む" at bounding box center [311, 248] width 67 height 12
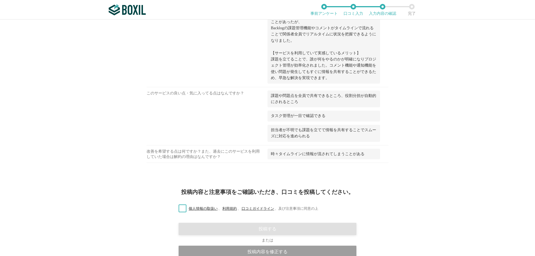
scroll to position [443, 0]
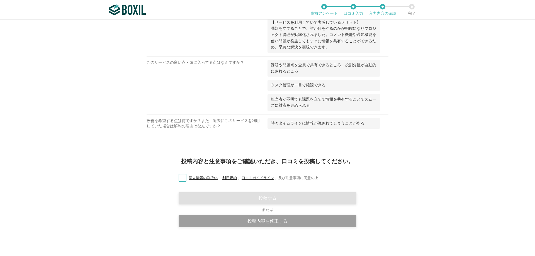
click at [181, 175] on label "個人情報の取扱い 、 利用規約 、 口コミガイドライン 、 及び注意事項に同意の上" at bounding box center [246, 178] width 144 height 6
click at [0, 0] on input "個人情報の取扱い 、 利用規約 、 口コミガイドライン 、 及び注意事項に同意の上" at bounding box center [0, 0] width 0 height 0
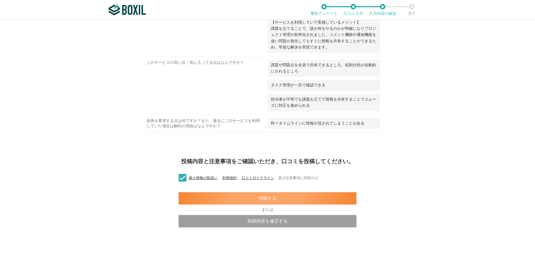
click at [260, 200] on div "投稿する" at bounding box center [267, 198] width 178 height 12
